Goal: Information Seeking & Learning: Compare options

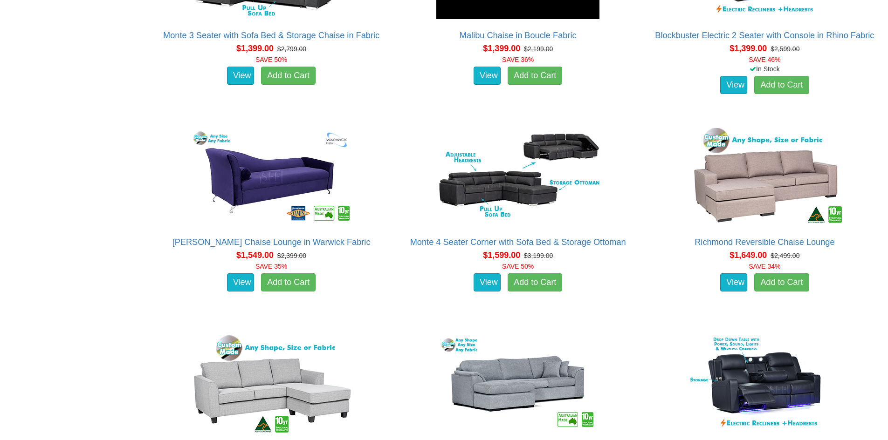
scroll to position [466, 0]
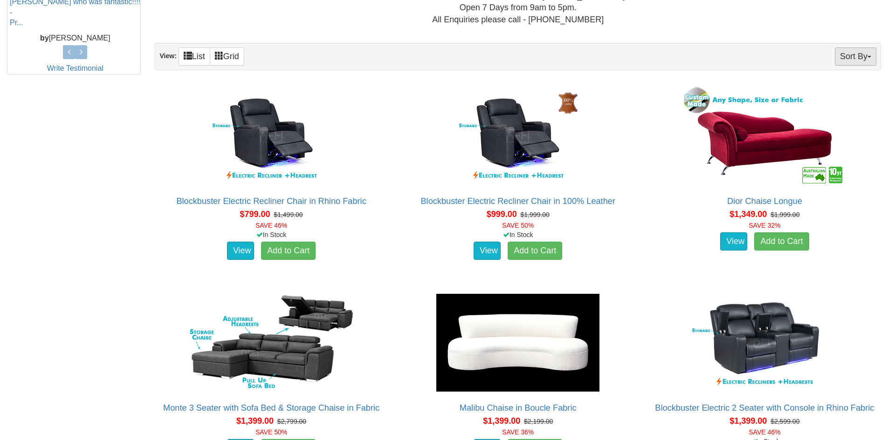
click at [856, 61] on button "Sort By" at bounding box center [854, 57] width 41 height 18
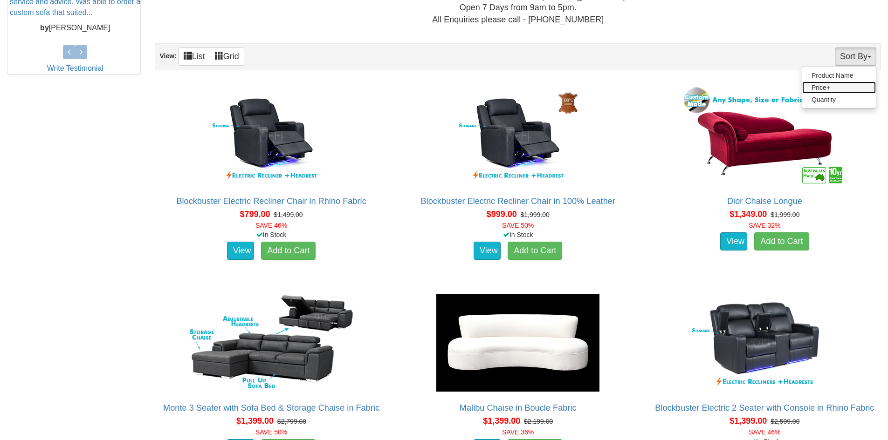
click at [825, 91] on link "Price+" at bounding box center [839, 88] width 74 height 12
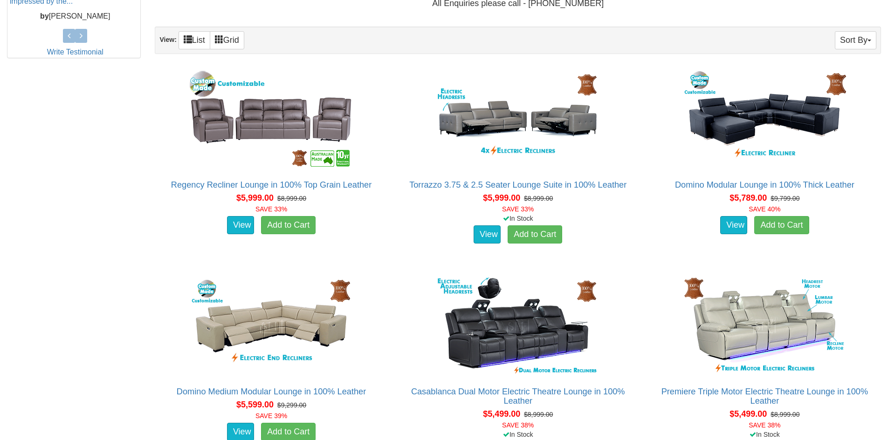
scroll to position [280, 0]
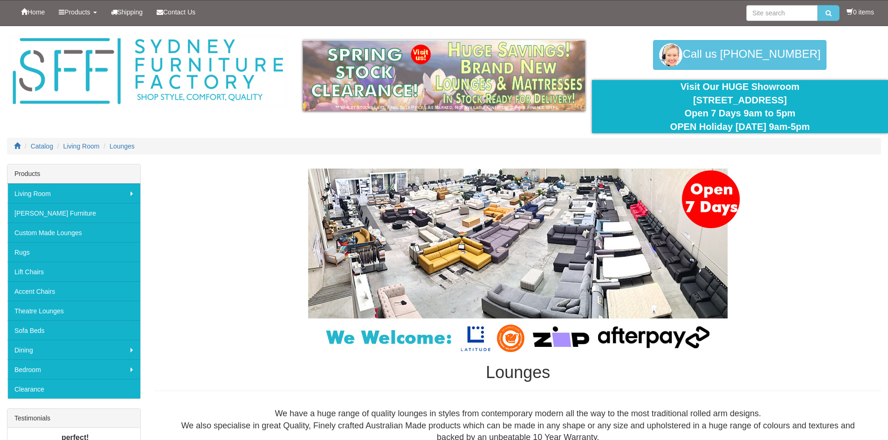
scroll to position [417, 0]
